Goal: Book appointment/travel/reservation

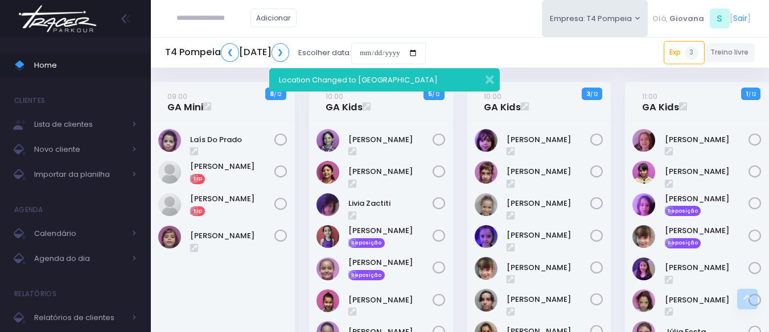
scroll to position [398, 0]
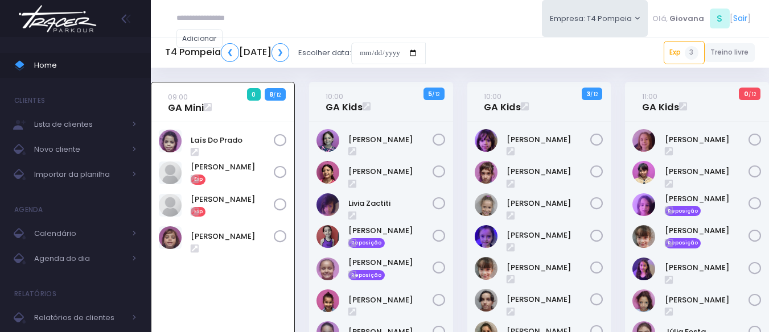
scroll to position [82, 0]
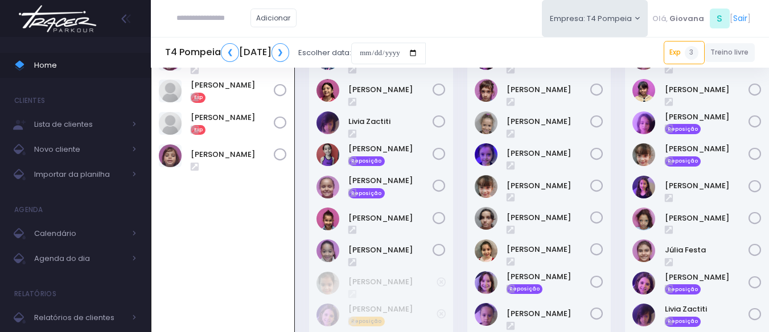
click at [303, 133] on div "10:00 GA Kids 5 / 12" at bounding box center [381, 227] width 158 height 454
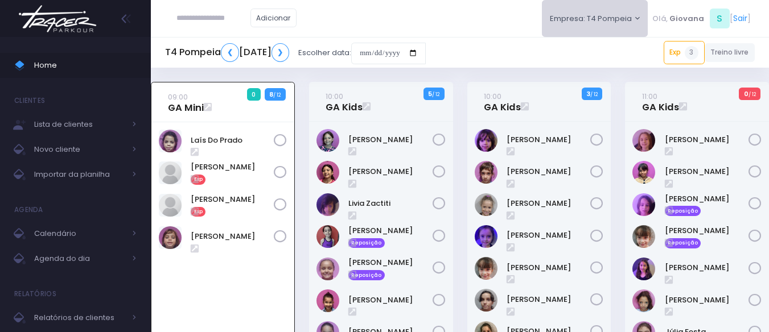
click at [583, 12] on button "Empresa: T4 Pompeia" at bounding box center [595, 18] width 106 height 37
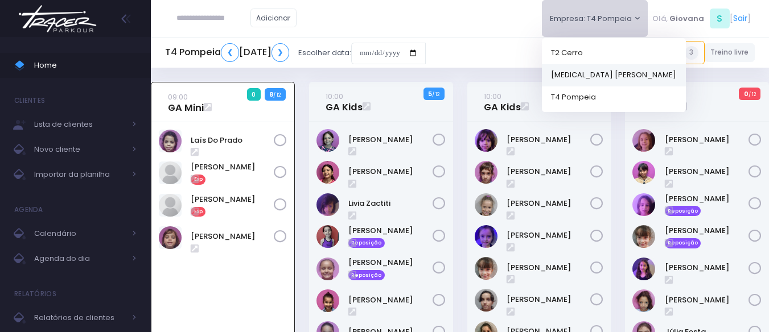
click at [592, 75] on link "[MEDICAL_DATA] [PERSON_NAME]" at bounding box center [614, 75] width 144 height 22
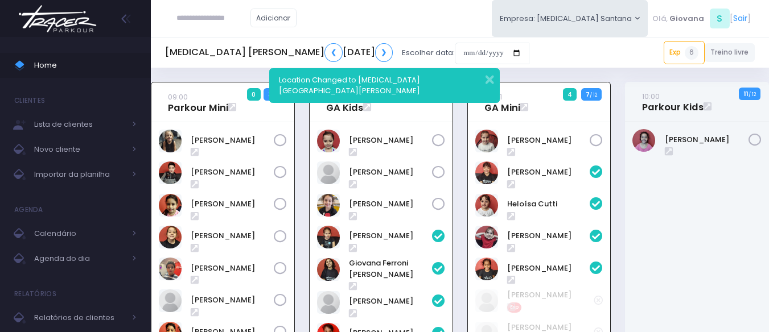
scroll to position [82, 0]
